Goal: Information Seeking & Learning: Learn about a topic

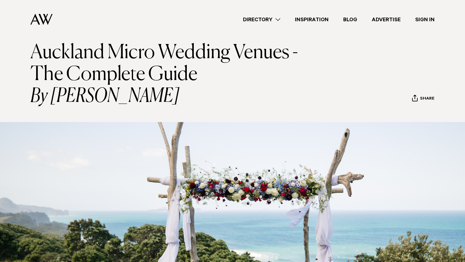
scroll to position [38, 0]
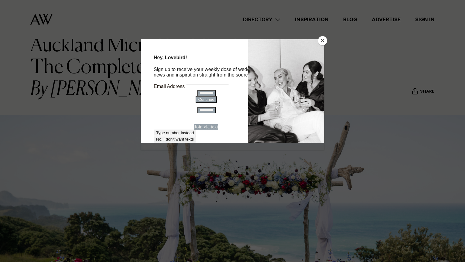
click at [324, 39] on button "Close" at bounding box center [322, 40] width 9 height 9
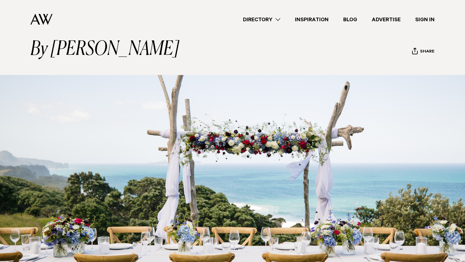
scroll to position [0, 0]
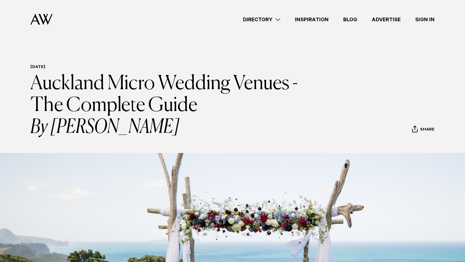
click at [318, 19] on link "Inspiration" at bounding box center [312, 19] width 48 height 8
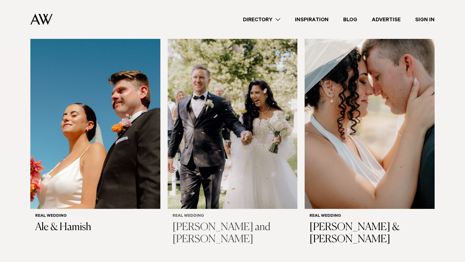
scroll to position [170, 0]
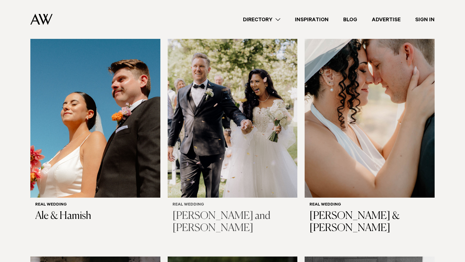
click at [226, 102] on img at bounding box center [233, 110] width 130 height 174
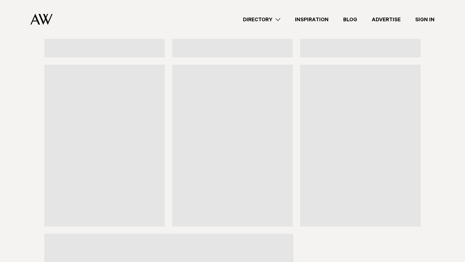
scroll to position [2824, 0]
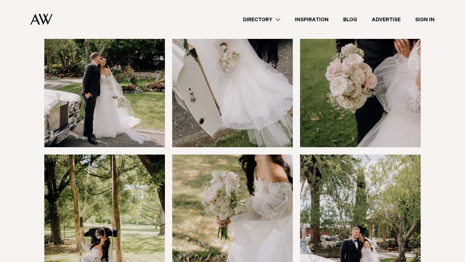
click at [263, 17] on link "Directory" at bounding box center [262, 19] width 52 height 8
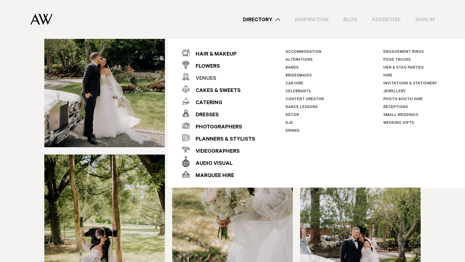
click at [211, 77] on div "Venues" at bounding box center [203, 79] width 27 height 12
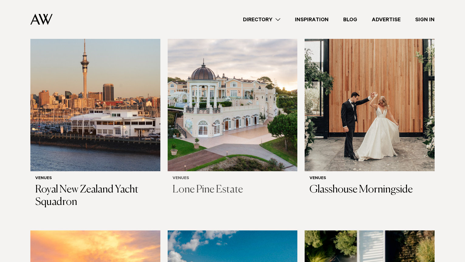
scroll to position [670, 0]
click at [355, 96] on img at bounding box center [370, 84] width 130 height 174
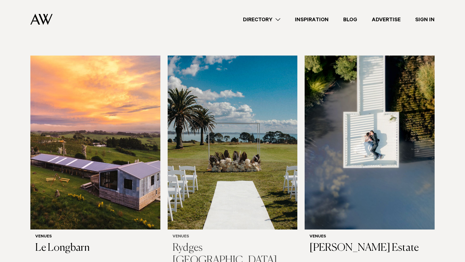
scroll to position [910, 0]
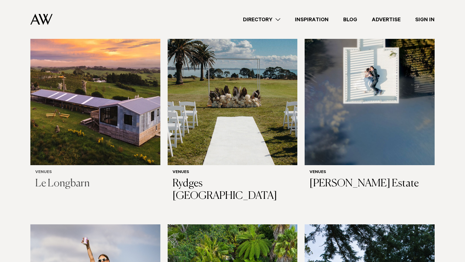
click at [122, 100] on img at bounding box center [95, 78] width 130 height 174
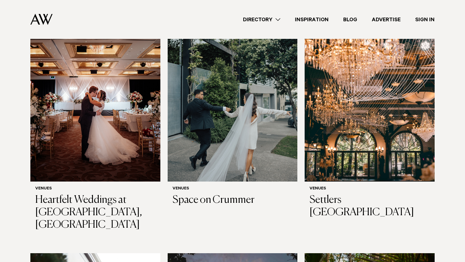
scroll to position [1362, 0]
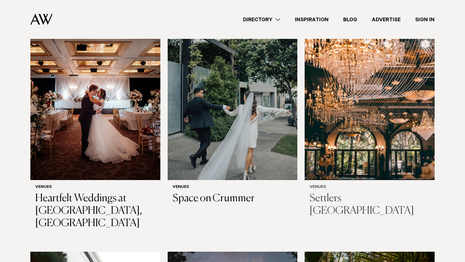
click at [389, 136] on img at bounding box center [370, 93] width 130 height 174
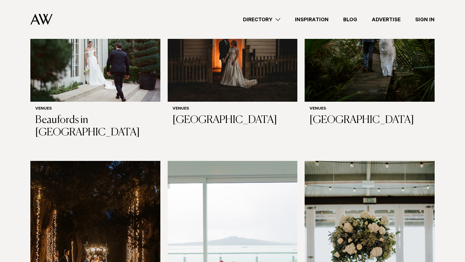
scroll to position [1592, 0]
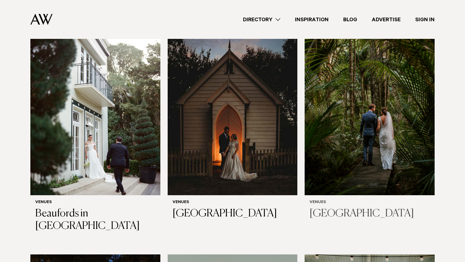
click at [375, 109] on img at bounding box center [370, 108] width 130 height 174
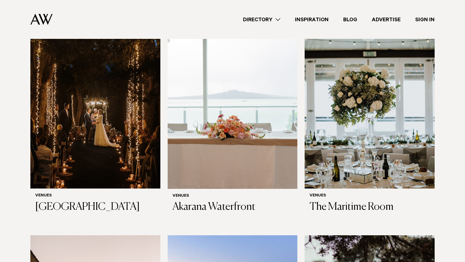
scroll to position [1833, 0]
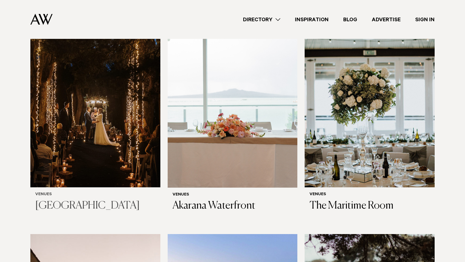
click at [105, 96] on img at bounding box center [95, 100] width 130 height 174
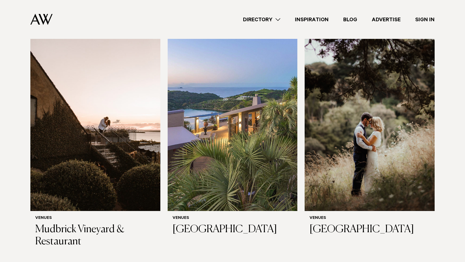
scroll to position [2034, 0]
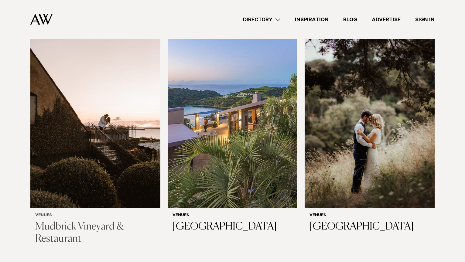
click at [96, 138] on img at bounding box center [95, 121] width 130 height 174
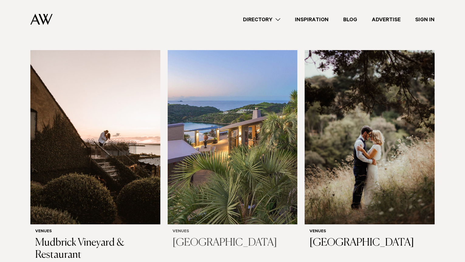
click at [248, 134] on img at bounding box center [233, 137] width 130 height 174
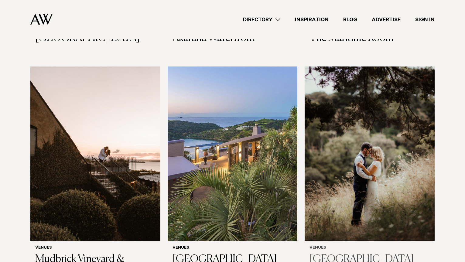
click at [353, 160] on img at bounding box center [370, 154] width 130 height 174
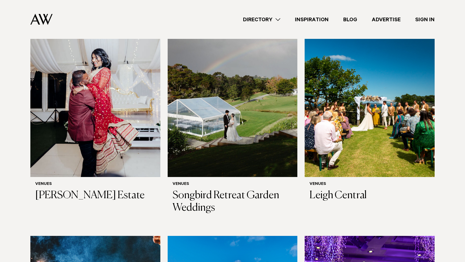
scroll to position [2304, 0]
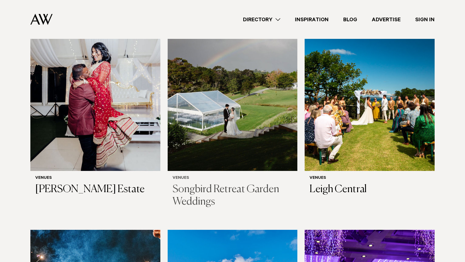
click at [231, 98] on img at bounding box center [233, 84] width 130 height 174
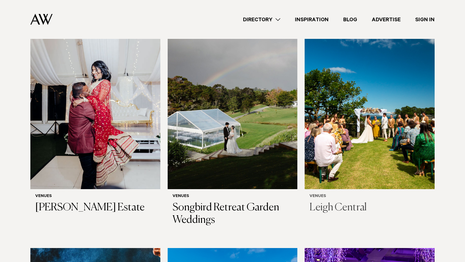
click at [371, 111] on img at bounding box center [370, 102] width 130 height 174
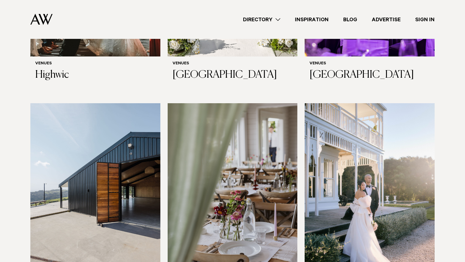
scroll to position [2762, 0]
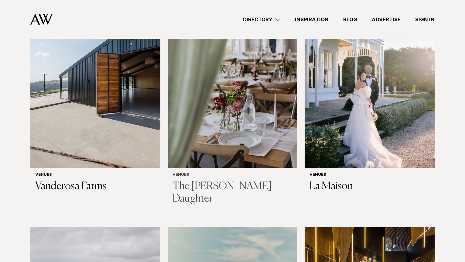
click at [231, 99] on img at bounding box center [233, 81] width 130 height 174
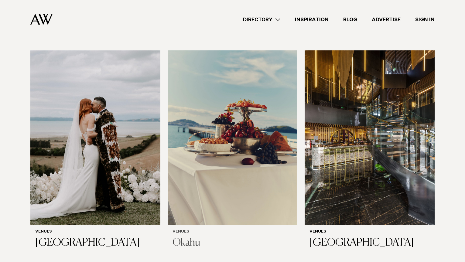
scroll to position [2939, 0]
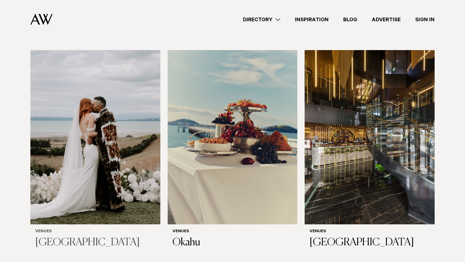
click at [115, 122] on img at bounding box center [95, 137] width 130 height 174
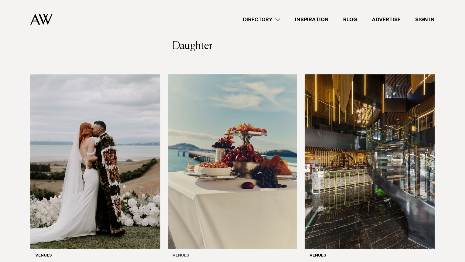
click at [253, 125] on img at bounding box center [233, 161] width 130 height 174
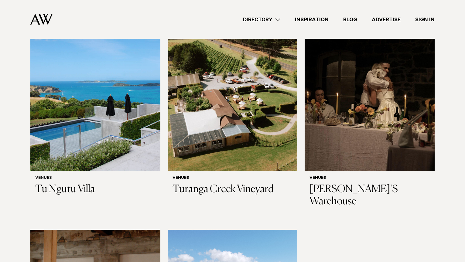
scroll to position [3214, 0]
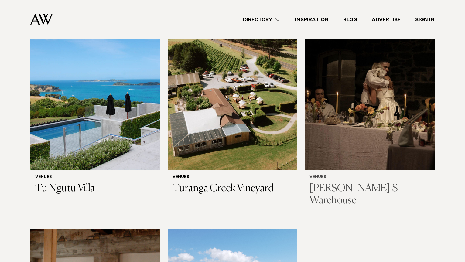
click at [369, 106] on img at bounding box center [370, 83] width 130 height 174
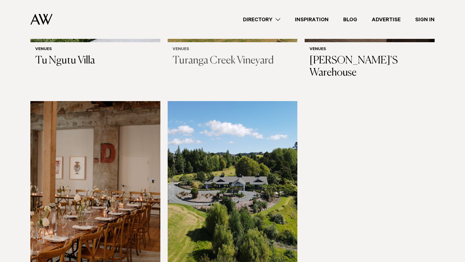
scroll to position [3342, 0]
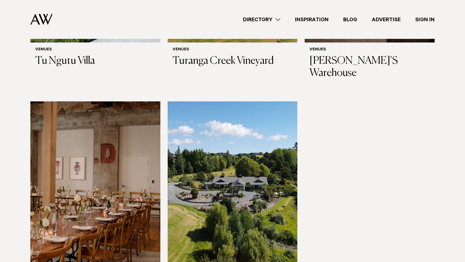
click at [244, 143] on img at bounding box center [233, 188] width 130 height 174
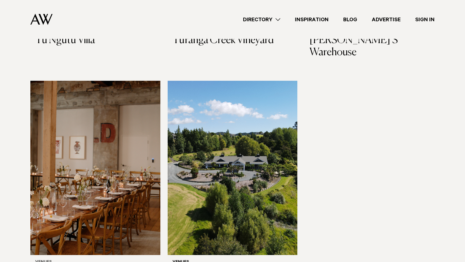
scroll to position [3386, 0]
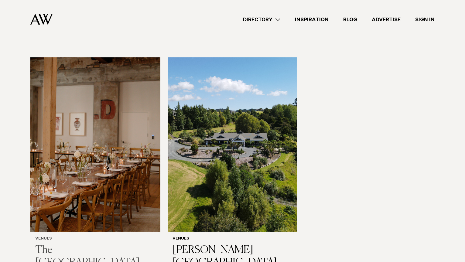
click at [78, 105] on img at bounding box center [95, 144] width 130 height 174
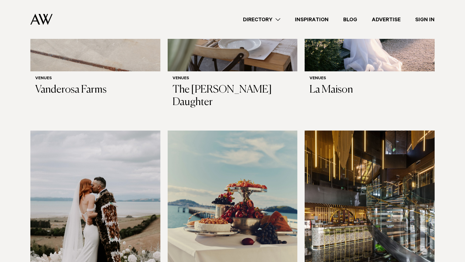
scroll to position [2962, 0]
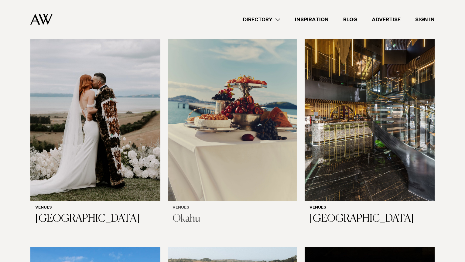
click at [244, 124] on img at bounding box center [233, 113] width 130 height 174
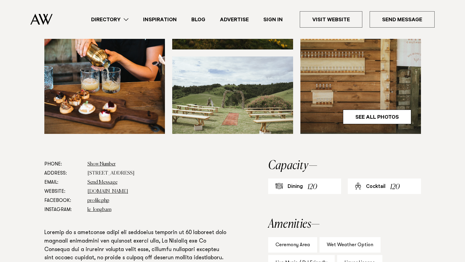
scroll to position [222, 0]
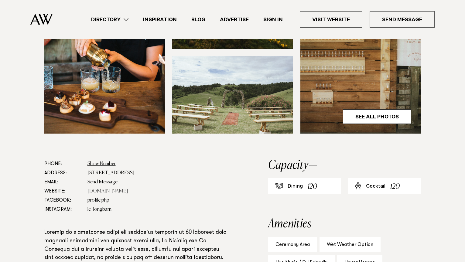
click at [116, 191] on link "www.lewoolshed.co.nz" at bounding box center [108, 191] width 41 height 5
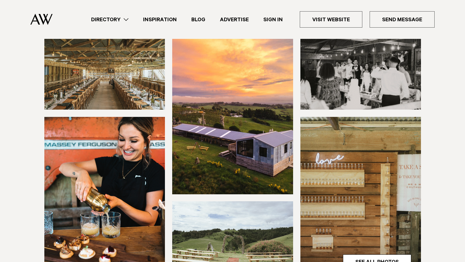
scroll to position [0, 0]
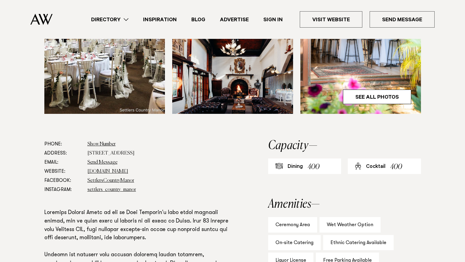
scroll to position [264, 0]
click at [114, 169] on link "www.settlerscountrymanor.co.nz" at bounding box center [108, 171] width 41 height 5
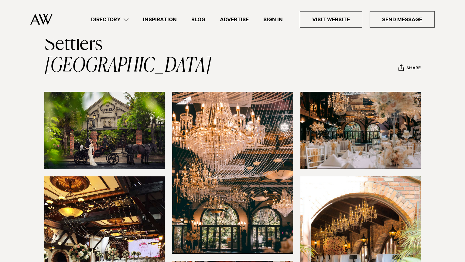
scroll to position [0, 0]
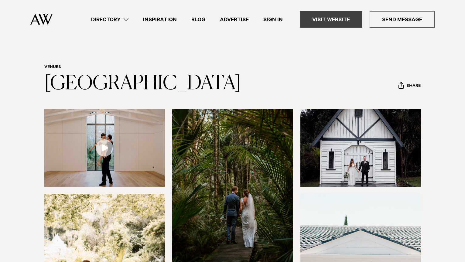
click at [343, 18] on link "Visit Website" at bounding box center [331, 19] width 63 height 16
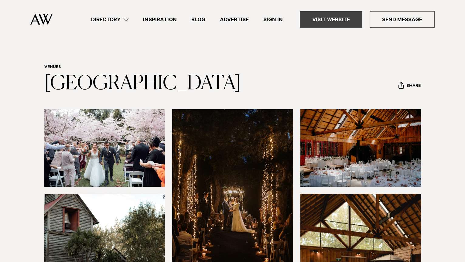
click at [338, 17] on link "Visit Website" at bounding box center [331, 19] width 63 height 16
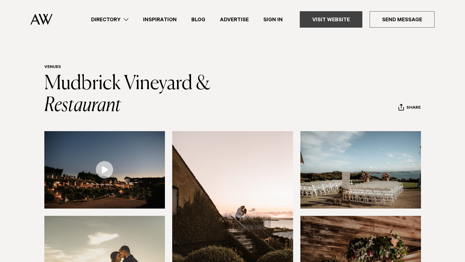
click at [331, 16] on link "Visit Website" at bounding box center [331, 19] width 63 height 16
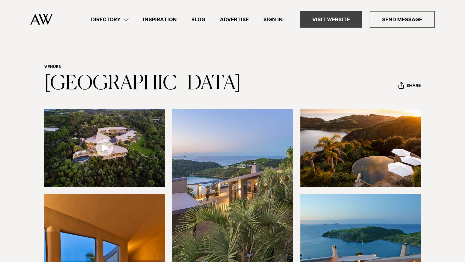
click at [339, 19] on link "Visit Website" at bounding box center [331, 19] width 63 height 16
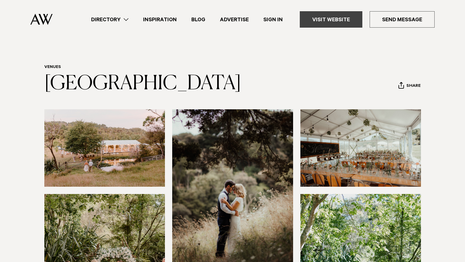
click at [339, 22] on link "Visit Website" at bounding box center [331, 19] width 63 height 16
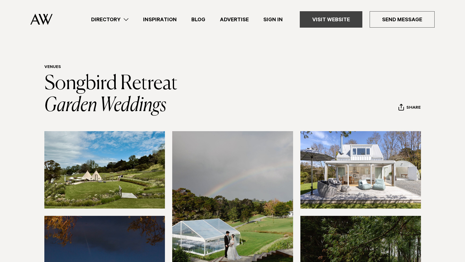
click at [336, 16] on link "Visit Website" at bounding box center [331, 19] width 63 height 16
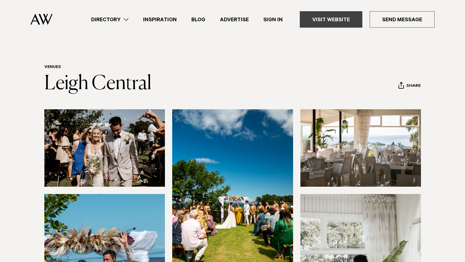
click at [335, 21] on link "Visit Website" at bounding box center [331, 19] width 63 height 16
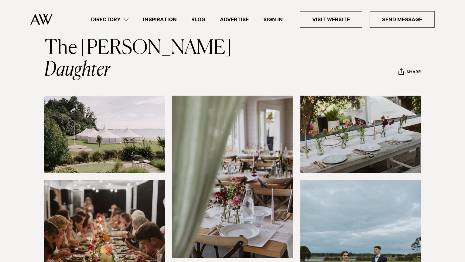
scroll to position [19, 0]
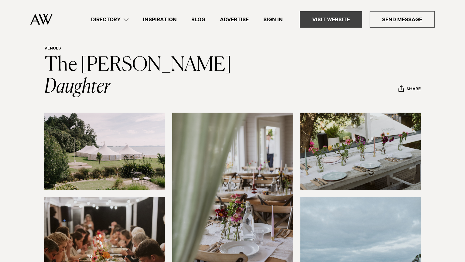
click at [340, 17] on link "Visit Website" at bounding box center [331, 19] width 63 height 16
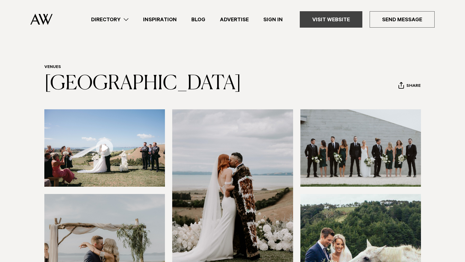
click at [322, 20] on link "Visit Website" at bounding box center [331, 19] width 63 height 16
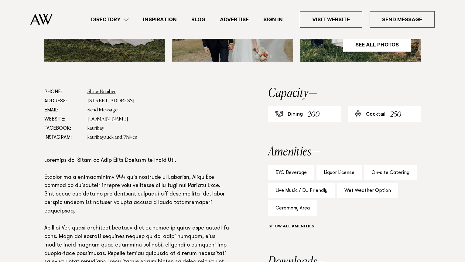
scroll to position [310, 0]
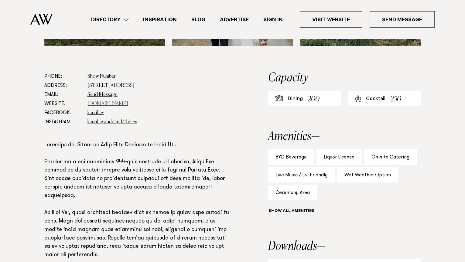
click at [105, 105] on link "kauribay.co.nz" at bounding box center [108, 103] width 41 height 5
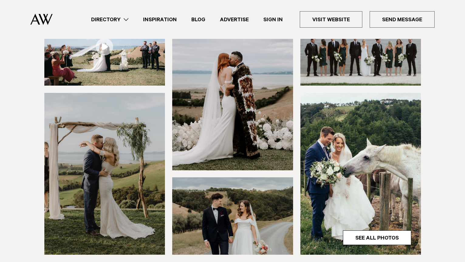
scroll to position [0, 0]
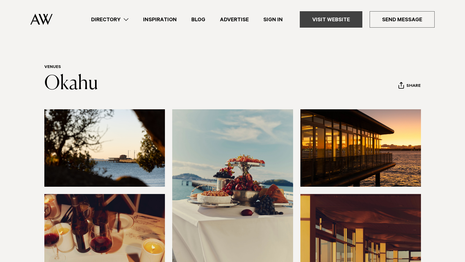
click at [325, 19] on link "Visit Website" at bounding box center [331, 19] width 63 height 16
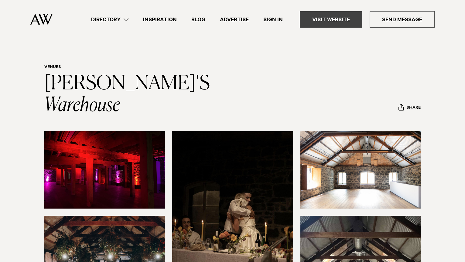
click at [340, 19] on link "Visit Website" at bounding box center [331, 19] width 63 height 16
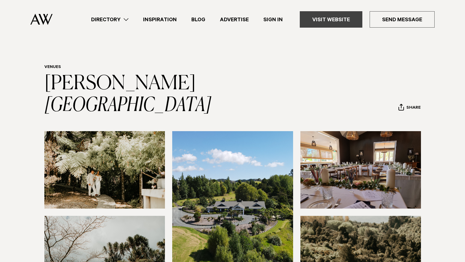
click at [339, 20] on link "Visit Website" at bounding box center [331, 19] width 63 height 16
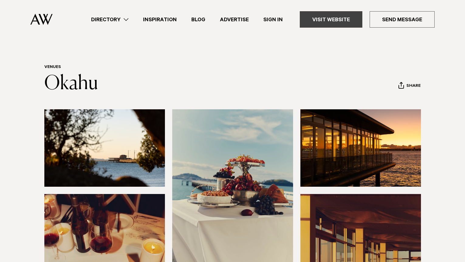
click at [338, 15] on link "Visit Website" at bounding box center [331, 19] width 63 height 16
